Goal: Go to known website: Access a specific website the user already knows

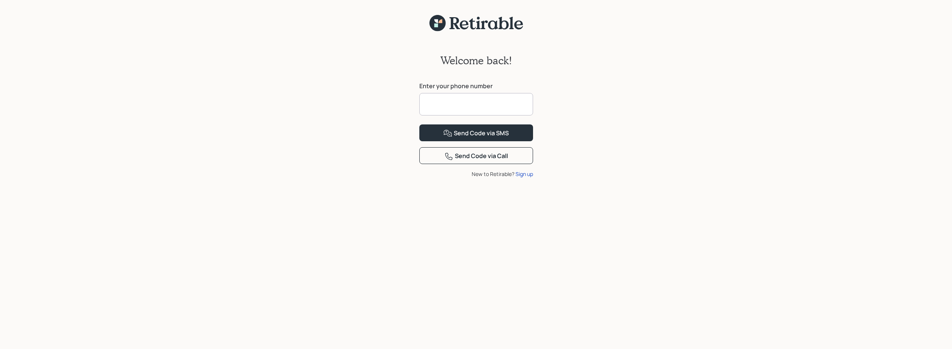
scroll to position [9, 0]
